Goal: Obtain resource: Obtain resource

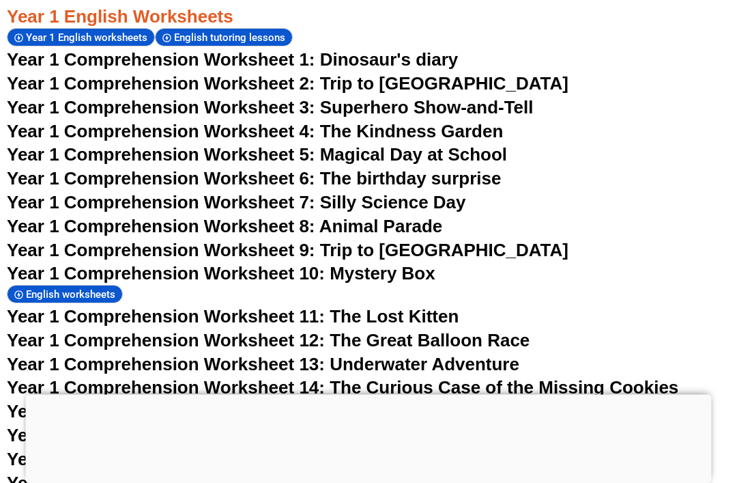
scroll to position [1671, 0]
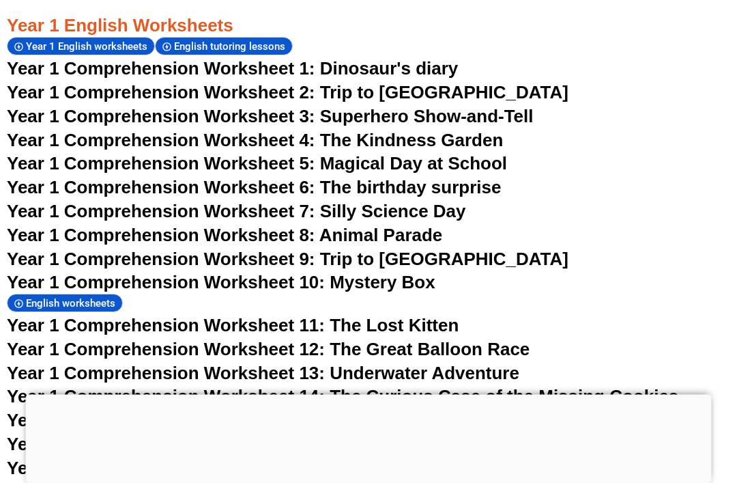
click at [205, 177] on span "Year 1 Comprehension Worksheet 6: The birthday surprise" at bounding box center [254, 187] width 494 height 20
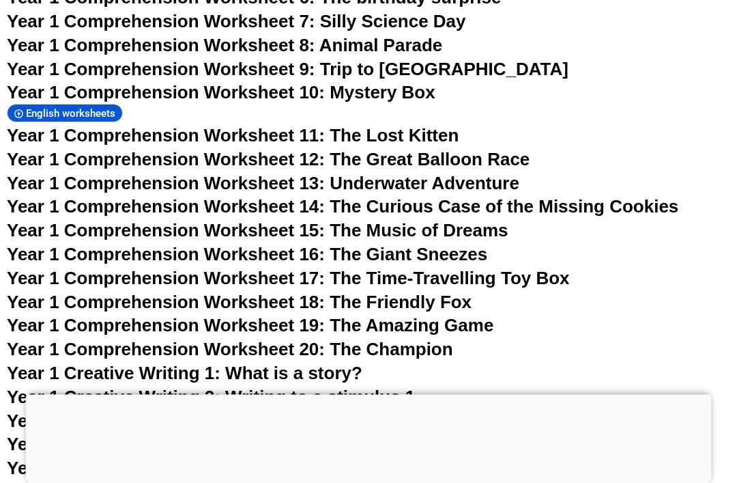
scroll to position [1862, 0]
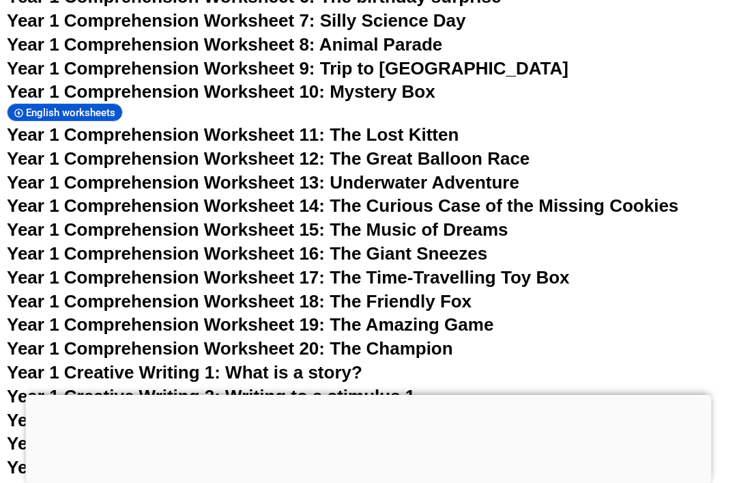
click at [141, 124] on span "Year 1 Comprehension Worksheet 11: The Lost Kitten" at bounding box center [233, 134] width 452 height 20
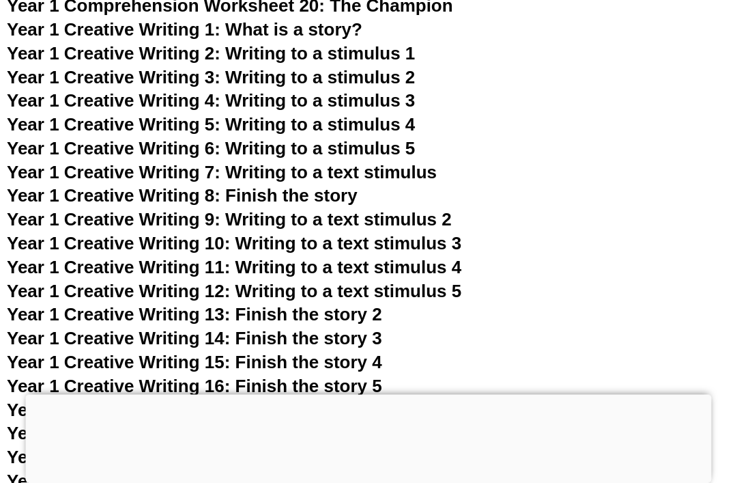
scroll to position [2206, 0]
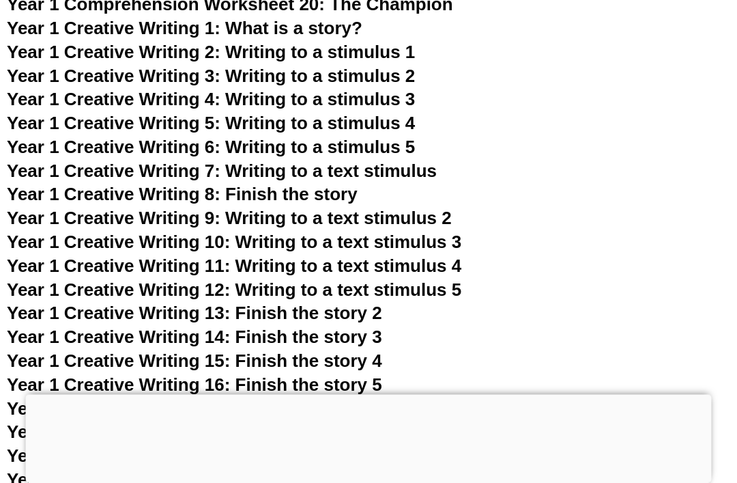
click at [136, 113] on span "Year 1 Creative Writing 5: Writing to a stimulus 4" at bounding box center [211, 123] width 408 height 20
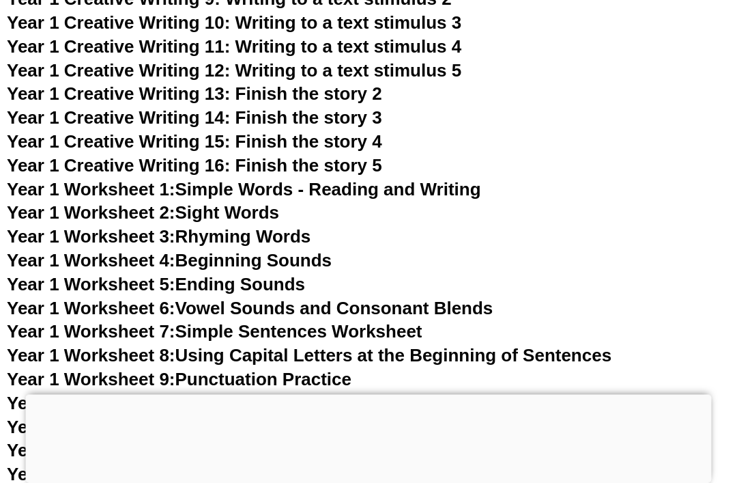
scroll to position [2425, 0]
click at [175, 226] on span "Year 1 Worksheet 3:" at bounding box center [91, 236] width 169 height 20
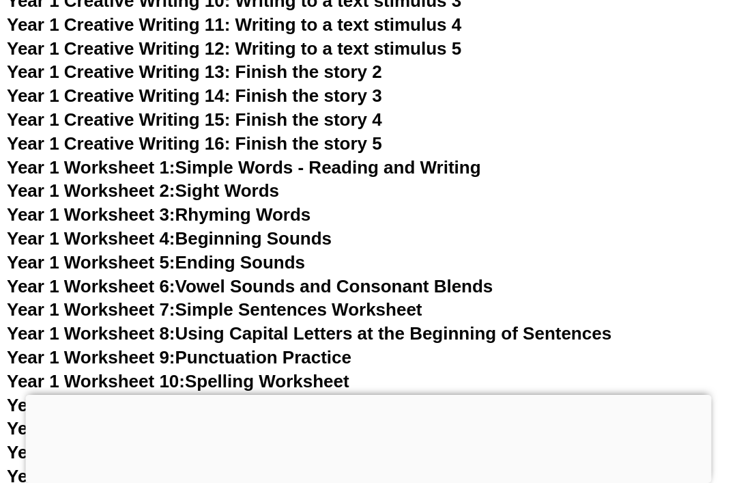
click at [319, 228] on link "Year 1 Worksheet 4: Beginning Sounds" at bounding box center [169, 238] width 325 height 20
click at [467, 276] on link "Year 1 Worksheet 6: Vowel Sounds and Consonant Blends" at bounding box center [250, 286] width 486 height 20
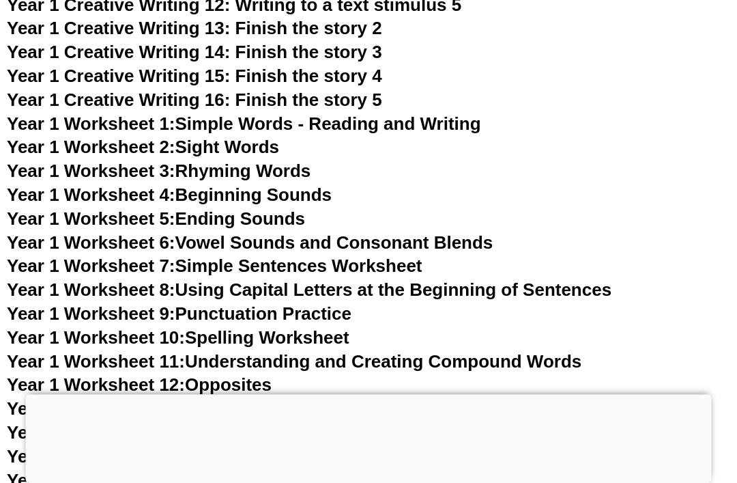
scroll to position [2492, 0]
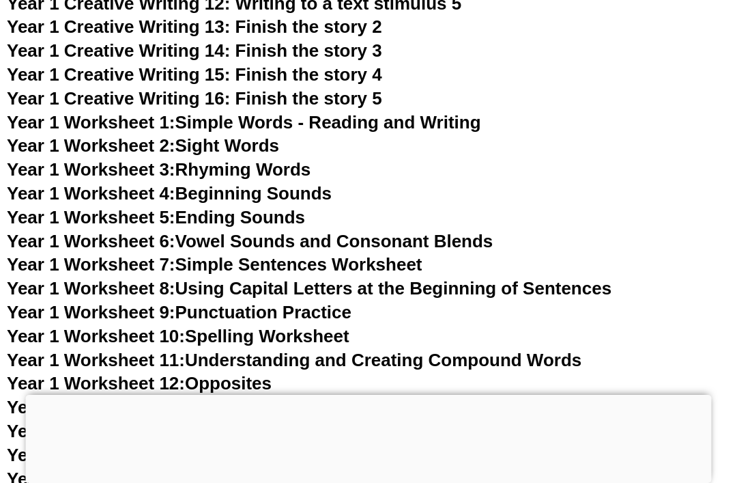
click at [399, 254] on link "Year 1 Worksheet 7: Simple Sentences Worksheet" at bounding box center [215, 264] width 416 height 20
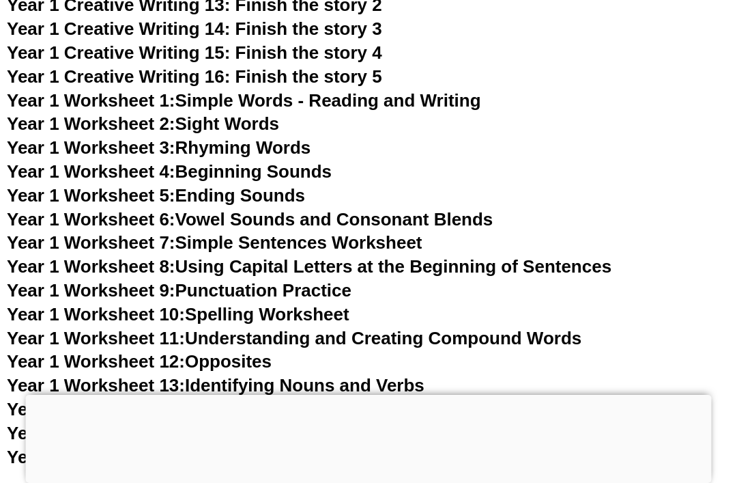
click at [311, 304] on link "Year 1 Worksheet 10: Spelling Worksheet" at bounding box center [178, 314] width 343 height 20
click at [251, 351] on link "Year 1 Worksheet 12: Opposites" at bounding box center [139, 361] width 265 height 20
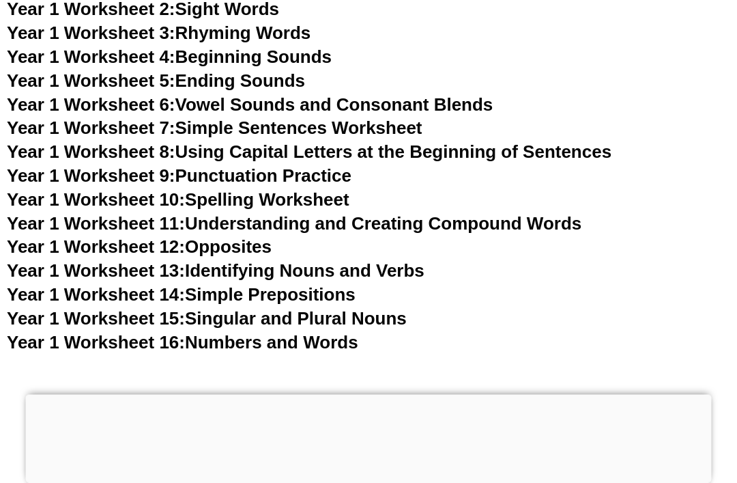
scroll to position [2629, 0]
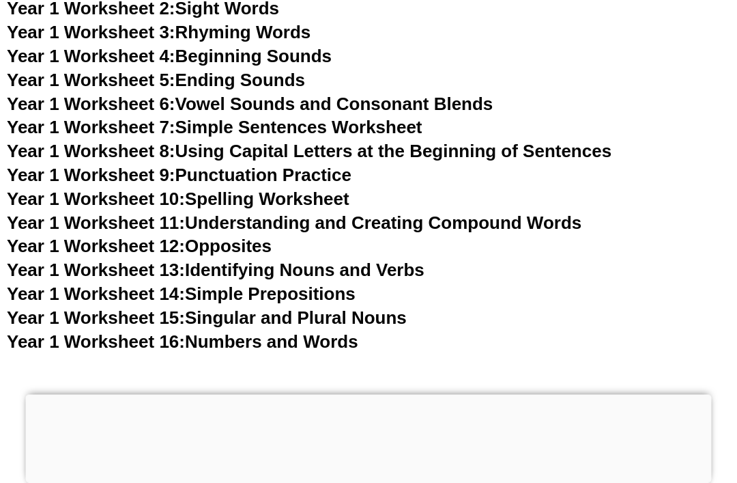
click at [297, 308] on link "Year 1 Worksheet 15: Singular and Plural Nouns" at bounding box center [207, 318] width 400 height 20
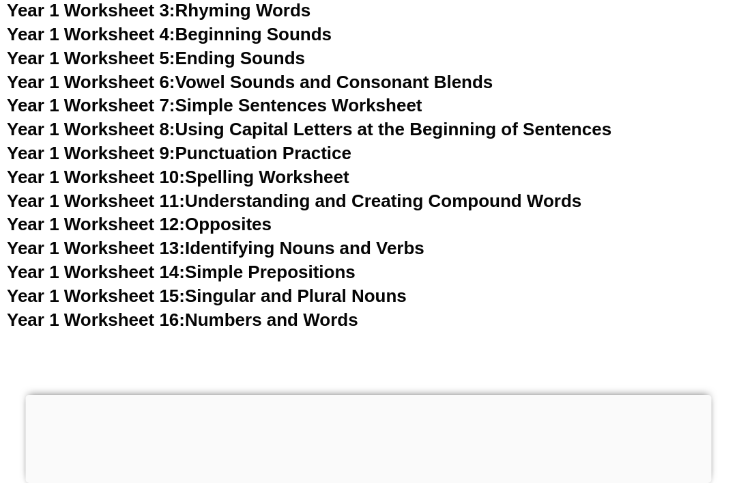
click at [429, 190] on link "Year 1 Worksheet 11: Understanding and Creating Compound Words" at bounding box center [294, 200] width 575 height 20
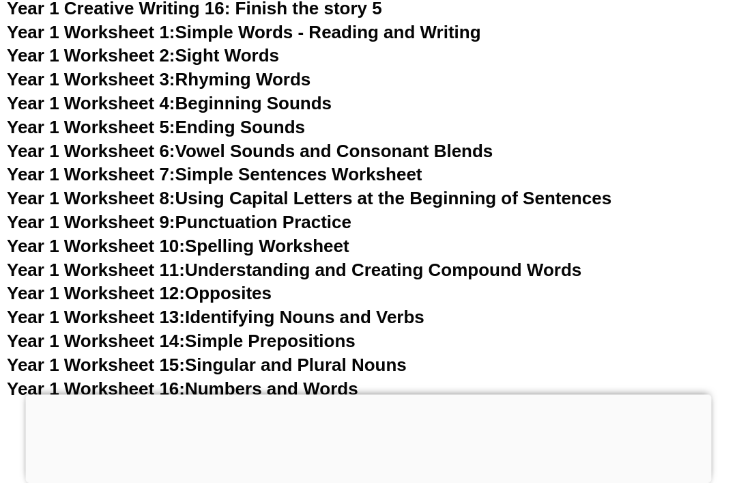
scroll to position [2578, 0]
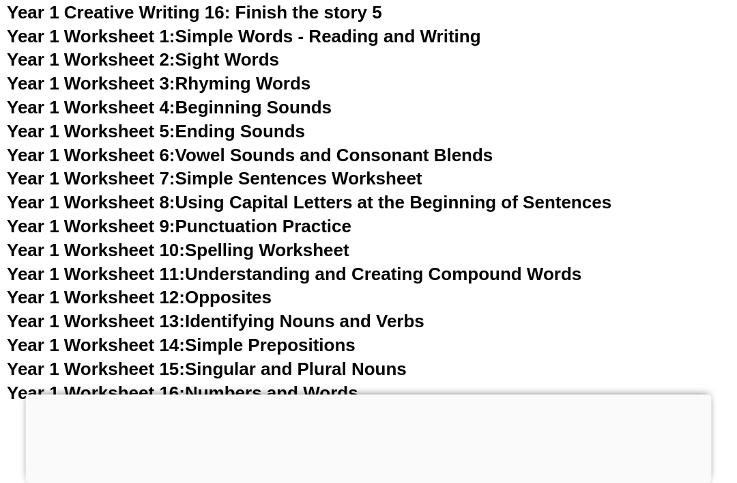
click at [384, 169] on link "Year 1 Worksheet 7: Simple Sentences Worksheet" at bounding box center [215, 179] width 416 height 20
click at [244, 287] on link "Year 1 Worksheet 12: Opposites" at bounding box center [139, 297] width 265 height 20
click at [240, 240] on link "Year 1 Worksheet 10: Spelling Worksheet" at bounding box center [178, 250] width 343 height 20
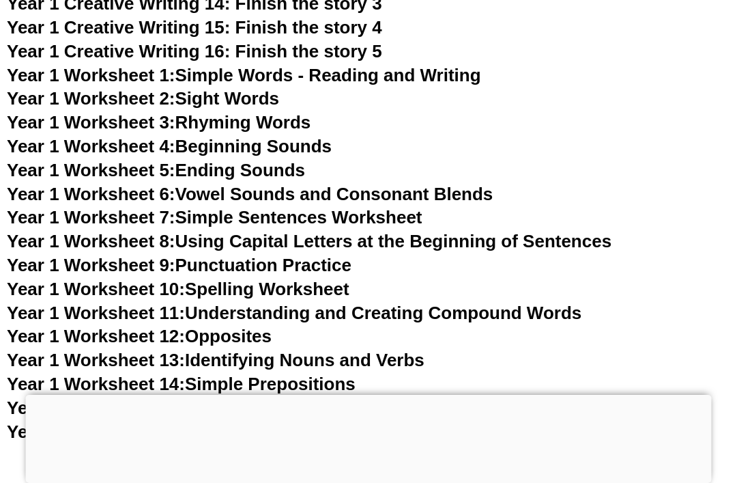
scroll to position [2539, 0]
click at [214, 113] on link "Year 1 Worksheet 3: Rhyming Words" at bounding box center [159, 123] width 304 height 20
click at [175, 184] on span "Year 1 Worksheet 6:" at bounding box center [91, 194] width 169 height 20
click at [197, 231] on link "Year 1 Worksheet 8: Using Capital Letters at the Beginning of Sentences" at bounding box center [309, 241] width 605 height 20
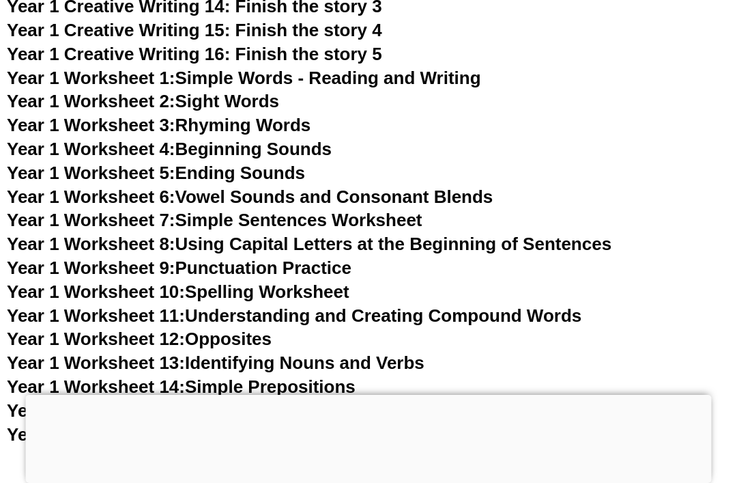
scroll to position [2536, 0]
